Goal: Task Accomplishment & Management: Use online tool/utility

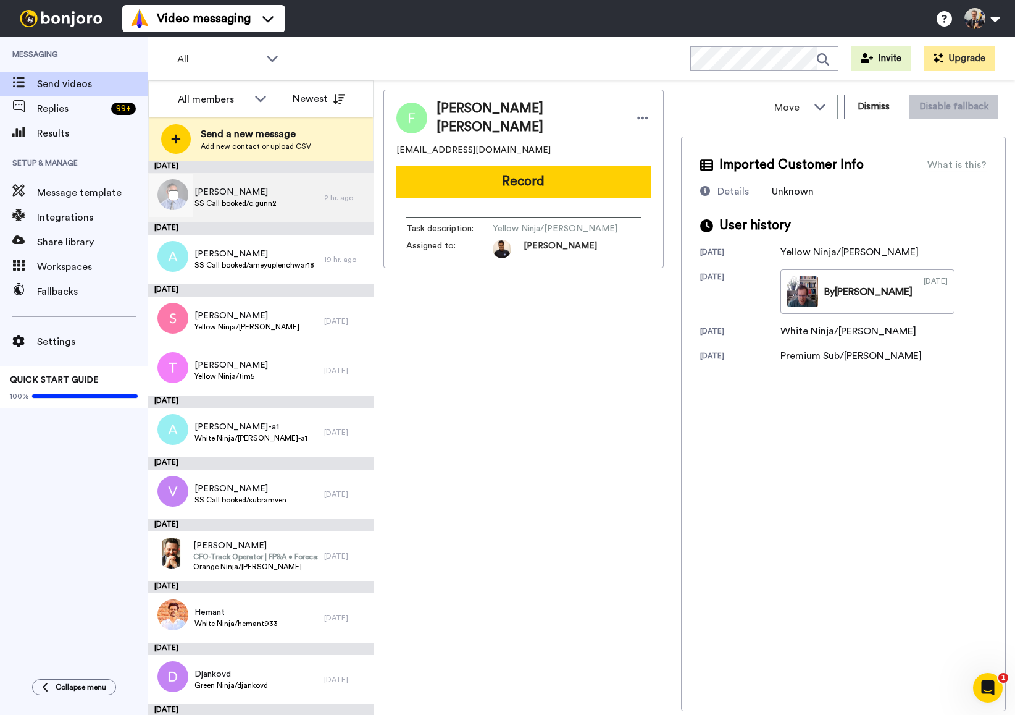
click at [225, 188] on span "[PERSON_NAME]" at bounding box center [236, 192] width 82 height 12
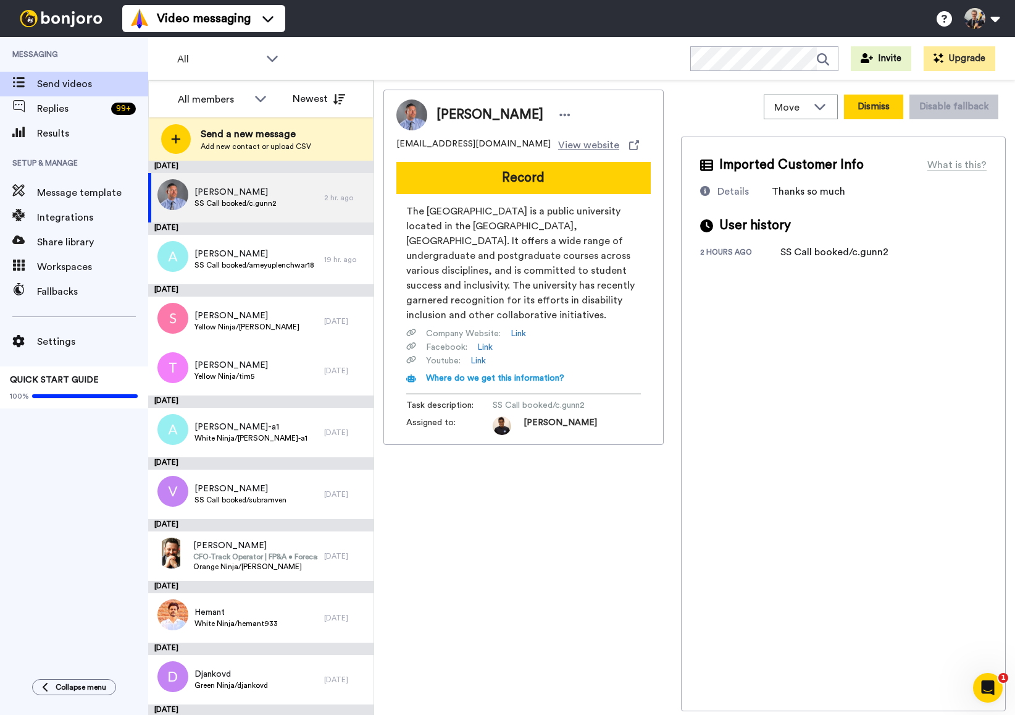
click at [865, 112] on button "Dismiss" at bounding box center [873, 107] width 59 height 25
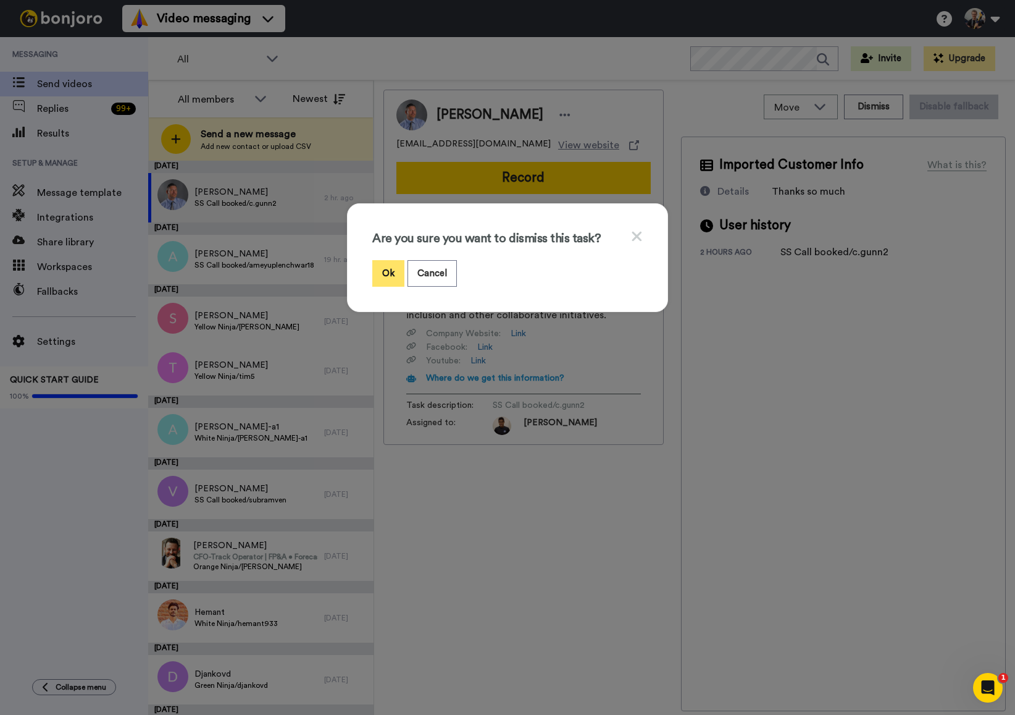
click at [391, 272] on button "Ok" at bounding box center [388, 273] width 32 height 27
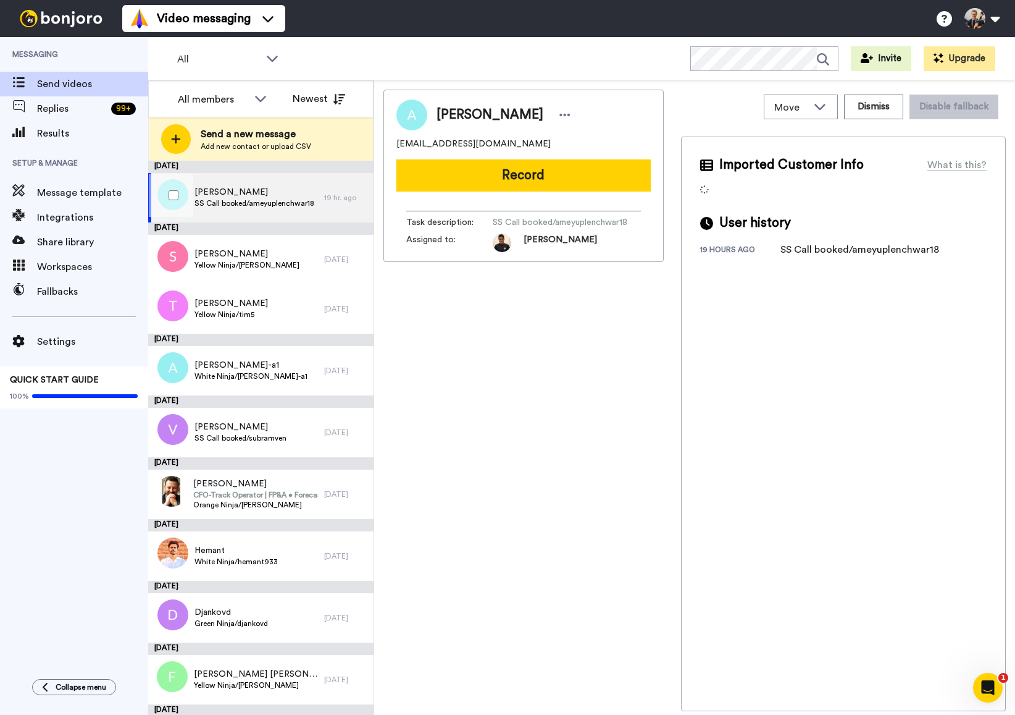
click at [275, 201] on span "SS Call booked/ameyuplenchwar18" at bounding box center [255, 203] width 120 height 10
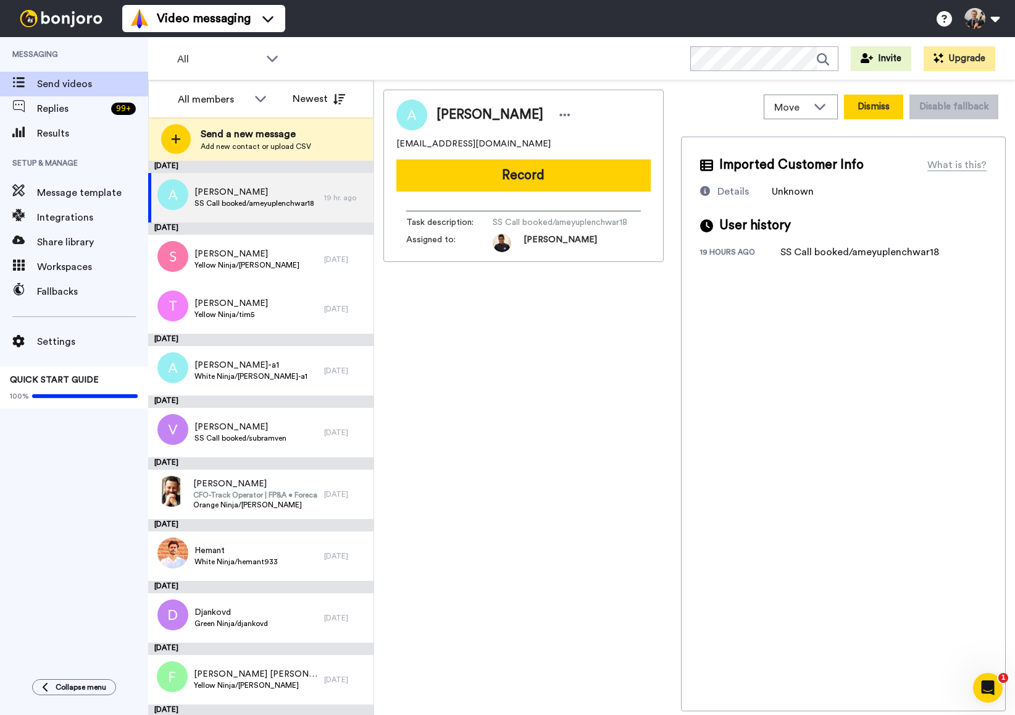
click at [876, 107] on button "Dismiss" at bounding box center [873, 107] width 59 height 25
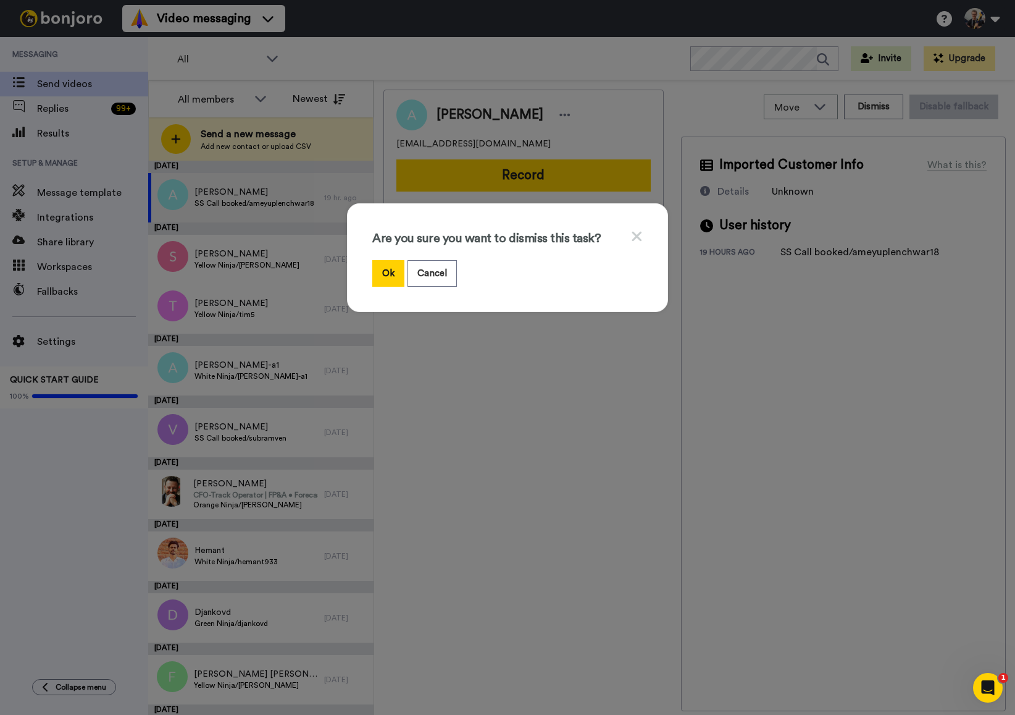
drag, startPoint x: 392, startPoint y: 277, endPoint x: 345, endPoint y: 284, distance: 47.4
click at [392, 277] on button "Ok" at bounding box center [388, 273] width 32 height 27
